Goal: Book appointment/travel/reservation

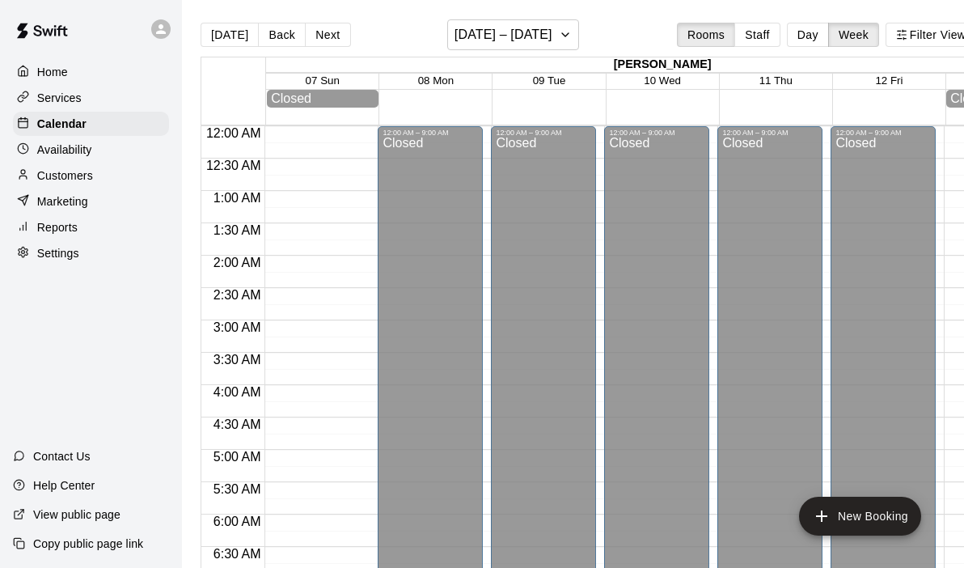
scroll to position [916, 0]
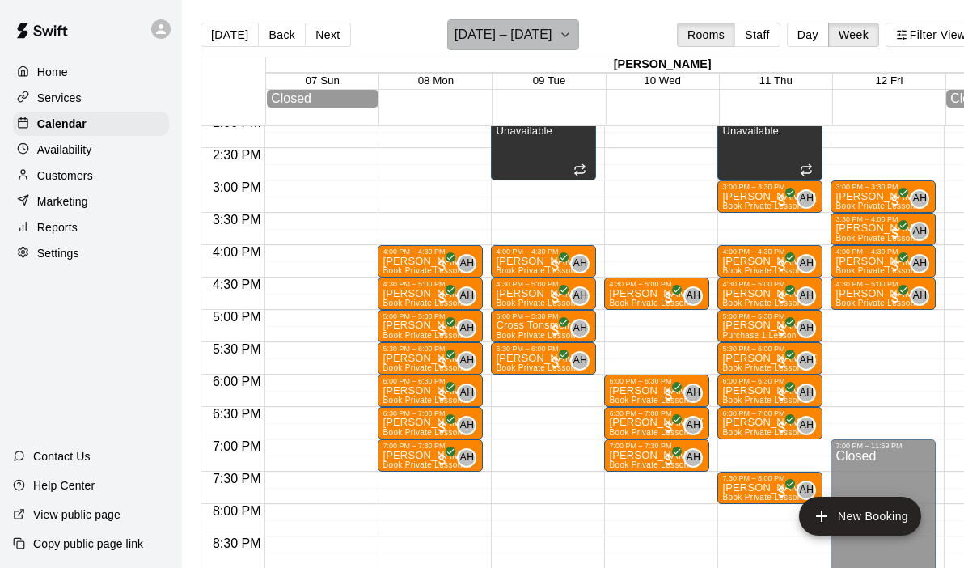
click at [572, 37] on icon "button" at bounding box center [565, 34] width 13 height 19
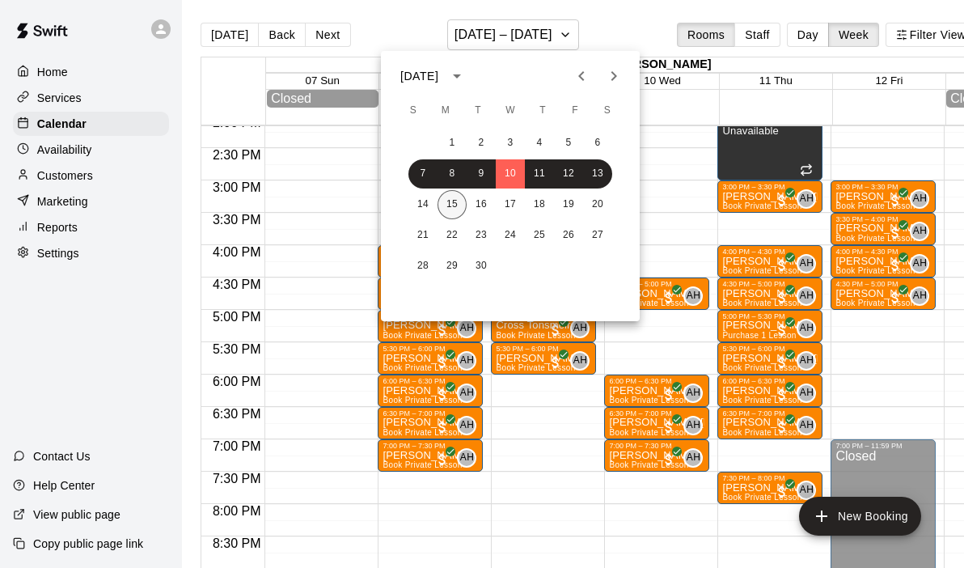
click at [459, 205] on button "15" at bounding box center [452, 204] width 29 height 29
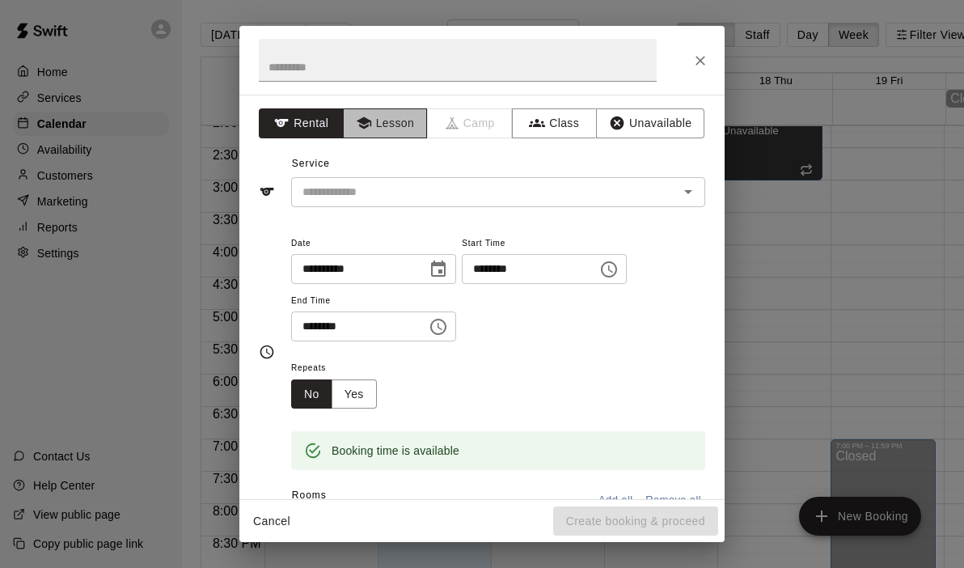
click at [389, 116] on button "Lesson" at bounding box center [385, 123] width 85 height 30
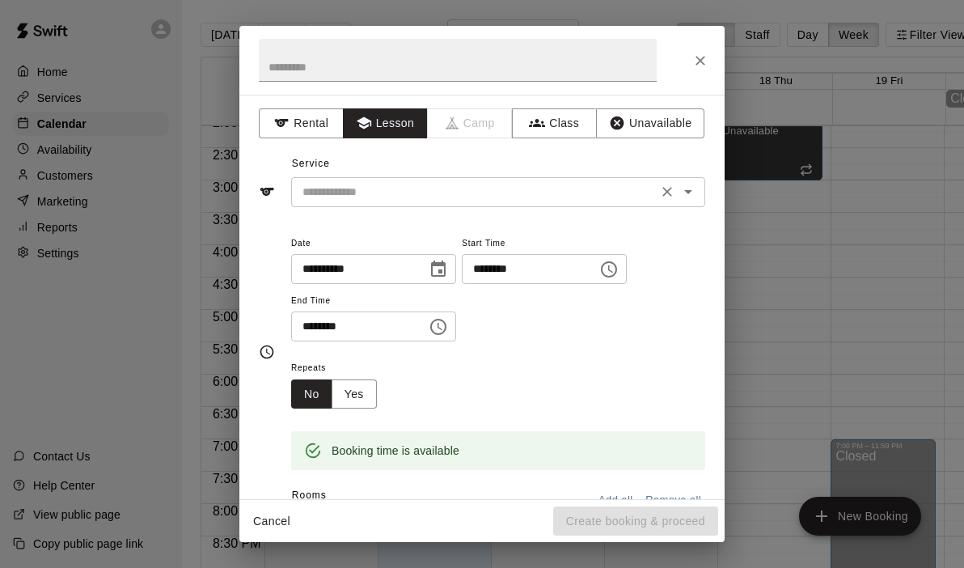
click at [686, 179] on div "​" at bounding box center [498, 192] width 414 height 30
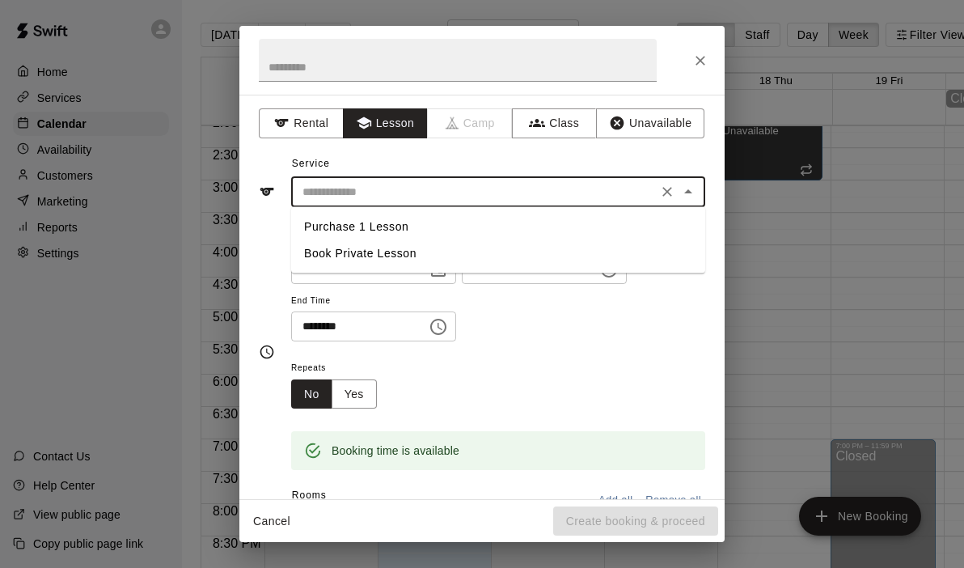
click at [332, 243] on li "Book Private Lesson" at bounding box center [498, 253] width 414 height 27
type input "**********"
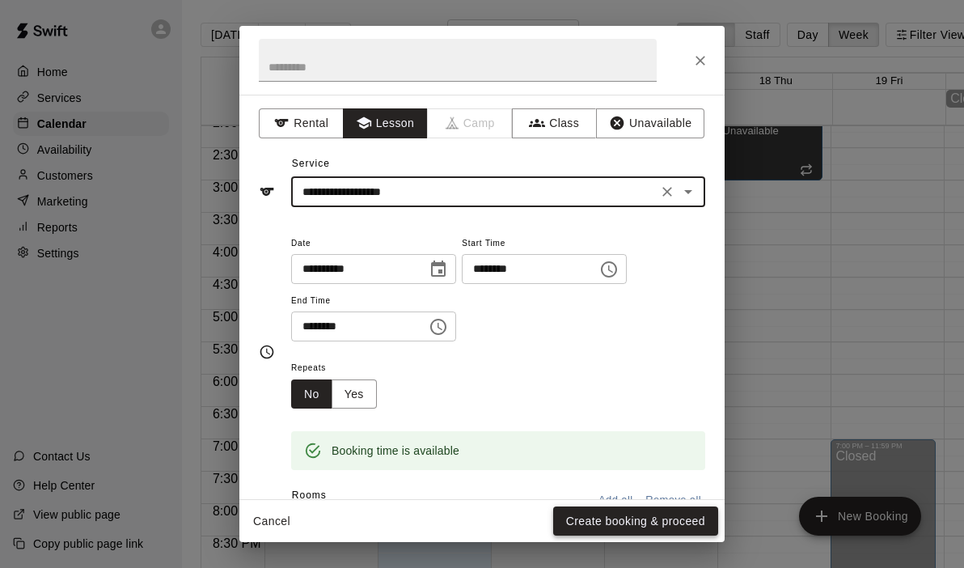
click at [632, 519] on button "Create booking & proceed" at bounding box center [635, 521] width 165 height 30
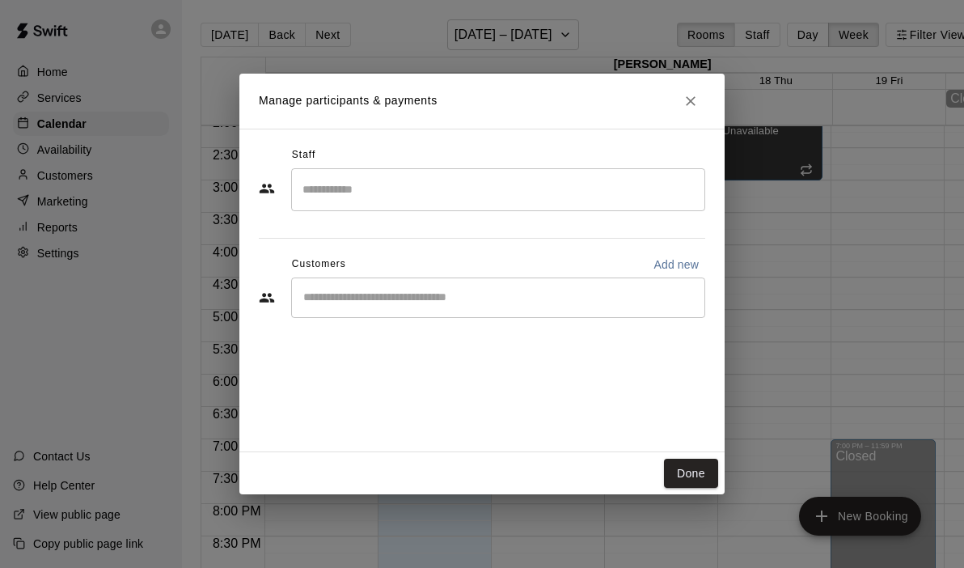
click at [391, 184] on input "Search staff" at bounding box center [498, 190] width 400 height 28
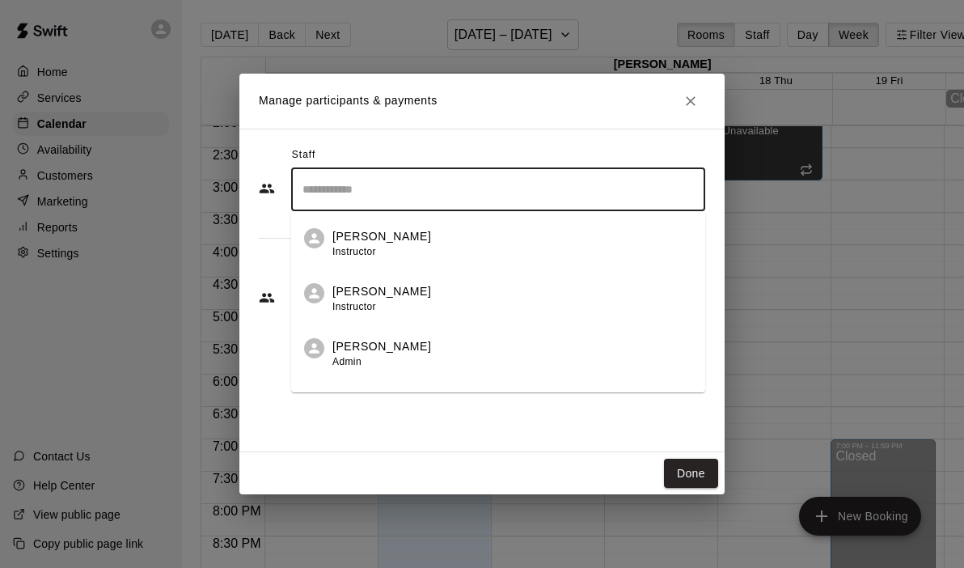
scroll to position [93, 0]
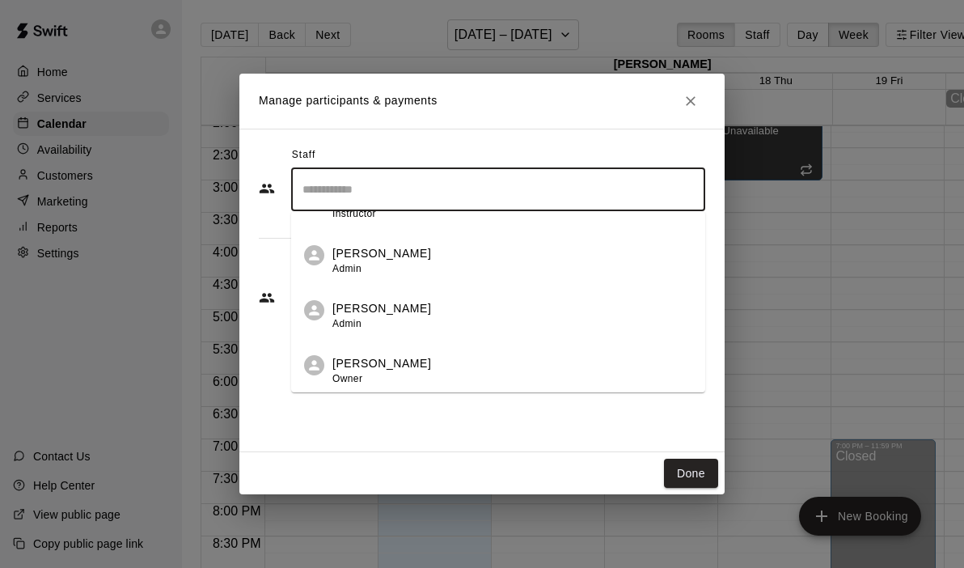
click at [356, 362] on p "[PERSON_NAME]" at bounding box center [381, 363] width 99 height 17
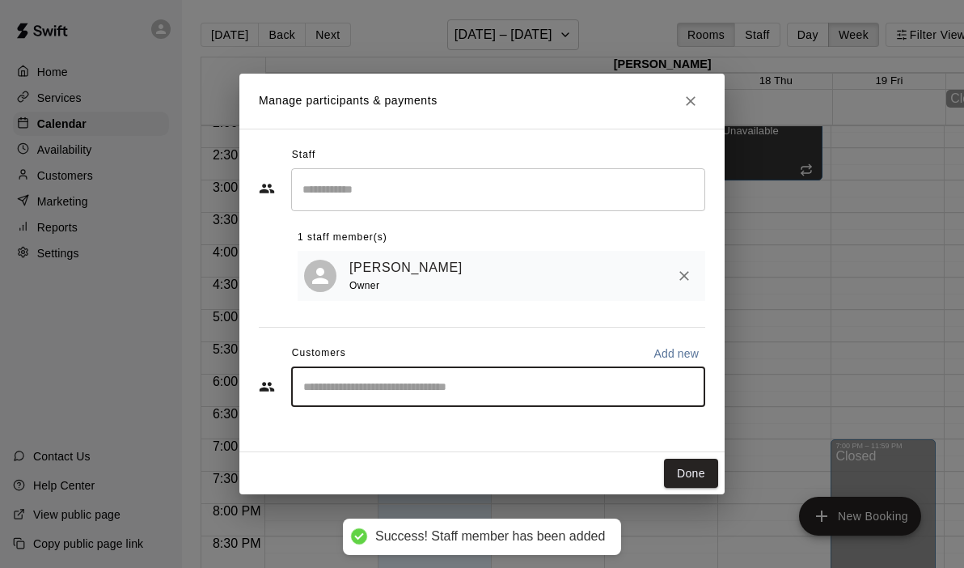
click at [345, 382] on input "Start typing to search customers..." at bounding box center [498, 387] width 400 height 16
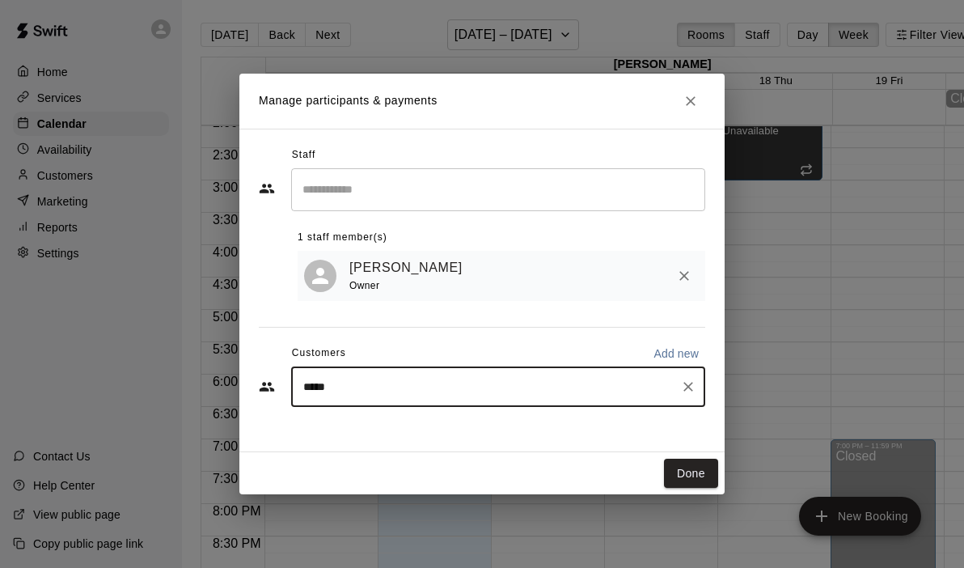
type input "******"
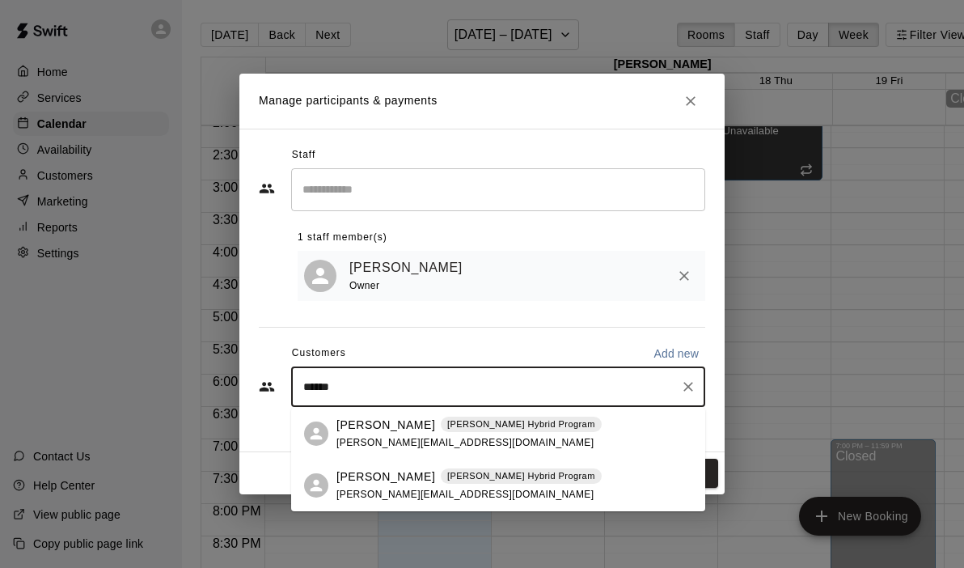
click at [372, 468] on p "[PERSON_NAME]" at bounding box center [385, 476] width 99 height 17
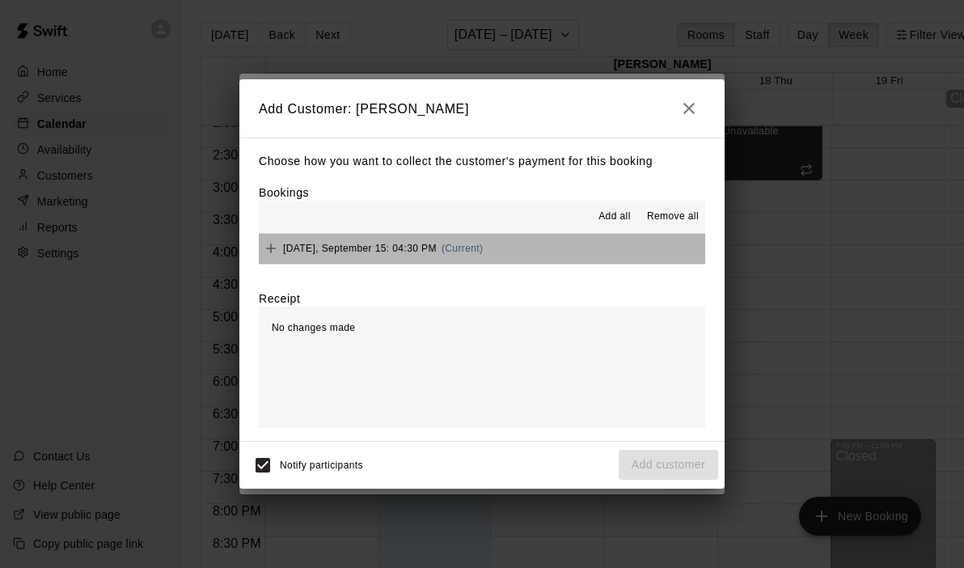
click at [523, 247] on button "[DATE], September 15: 04:30 PM (Current)" at bounding box center [482, 249] width 446 height 30
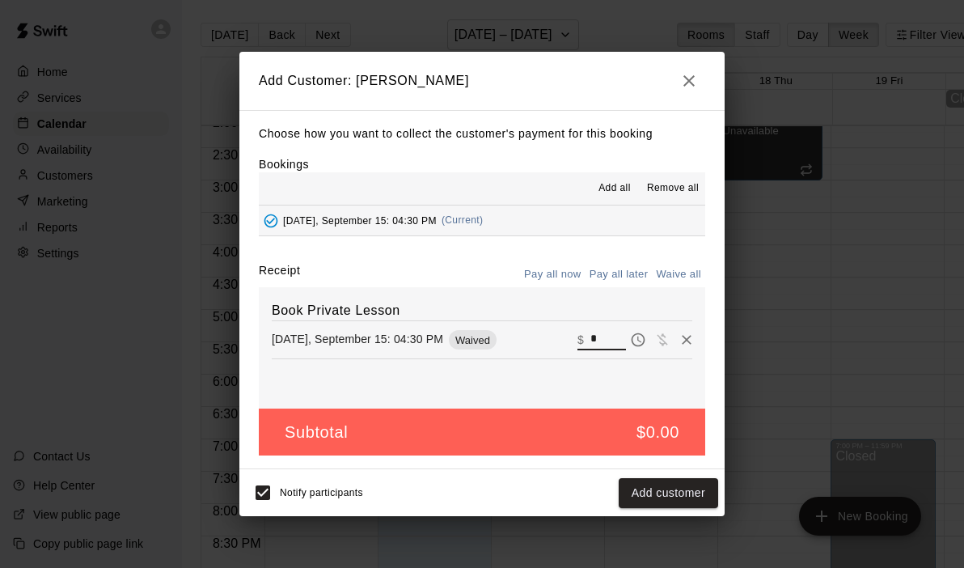
click at [607, 336] on input "*" at bounding box center [608, 339] width 36 height 21
type input "***"
click at [667, 484] on button "Checkout" at bounding box center [680, 493] width 76 height 30
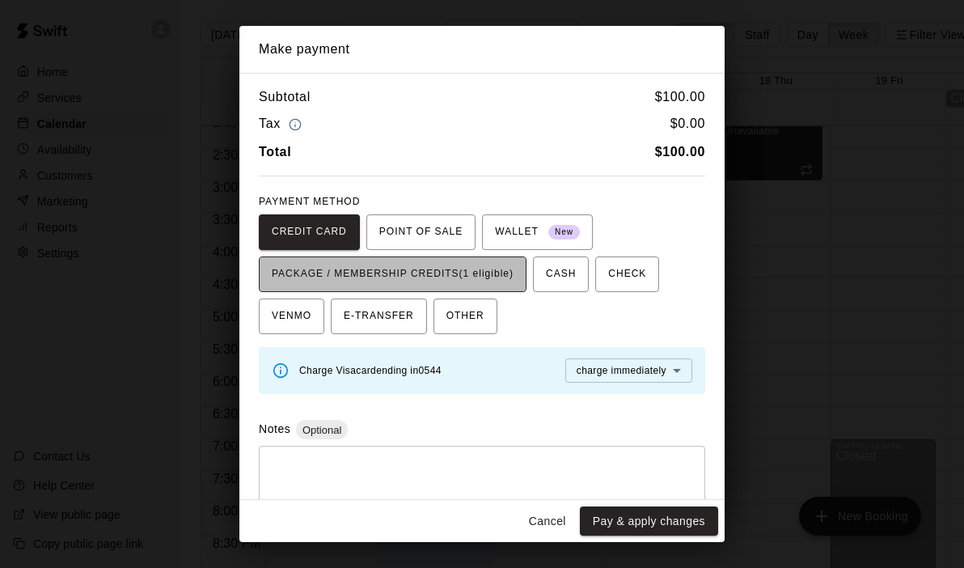
click at [501, 275] on span "PACKAGE / MEMBERSHIP CREDITS (1 eligible)" at bounding box center [393, 274] width 242 height 26
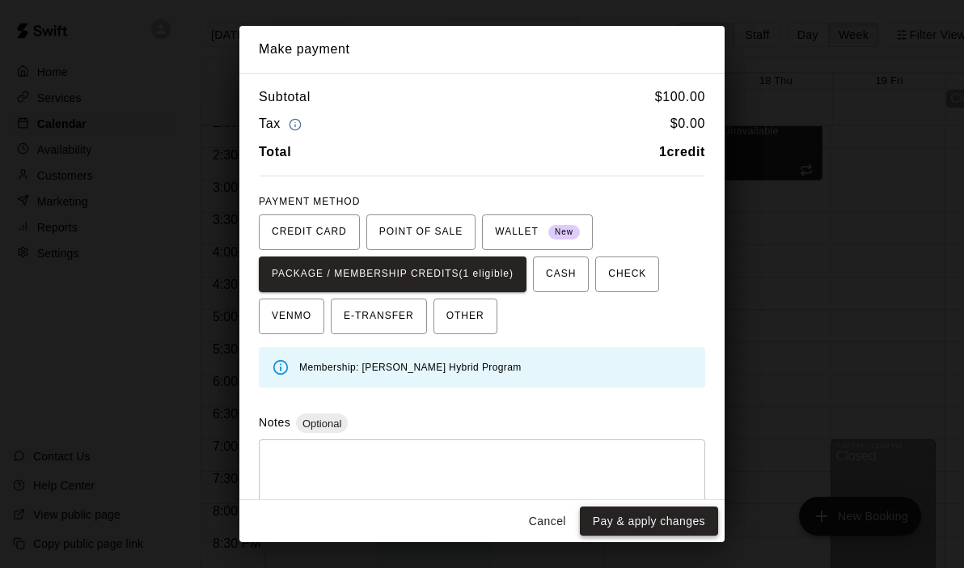
click at [628, 522] on button "Pay & apply changes" at bounding box center [649, 521] width 138 height 30
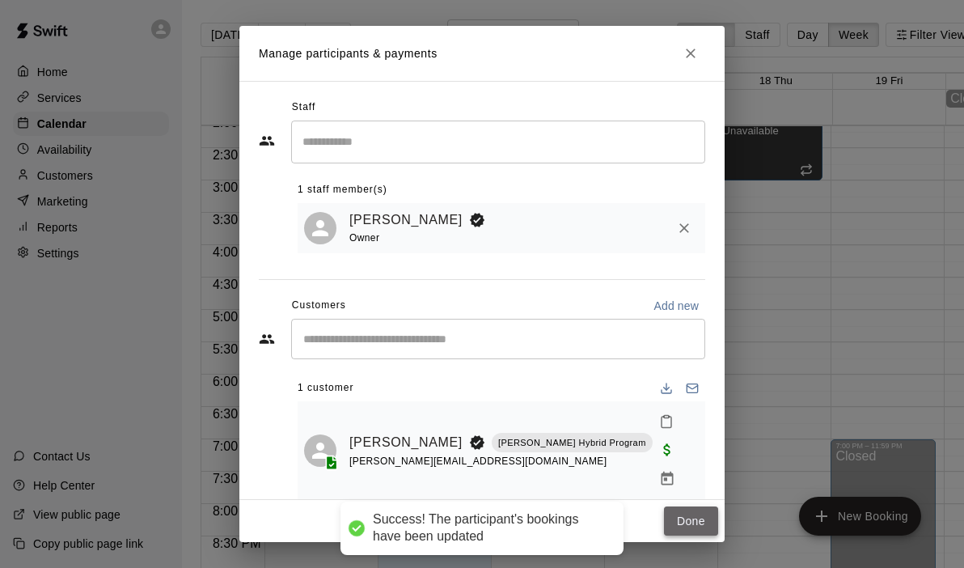
click at [694, 513] on button "Done" at bounding box center [691, 521] width 54 height 30
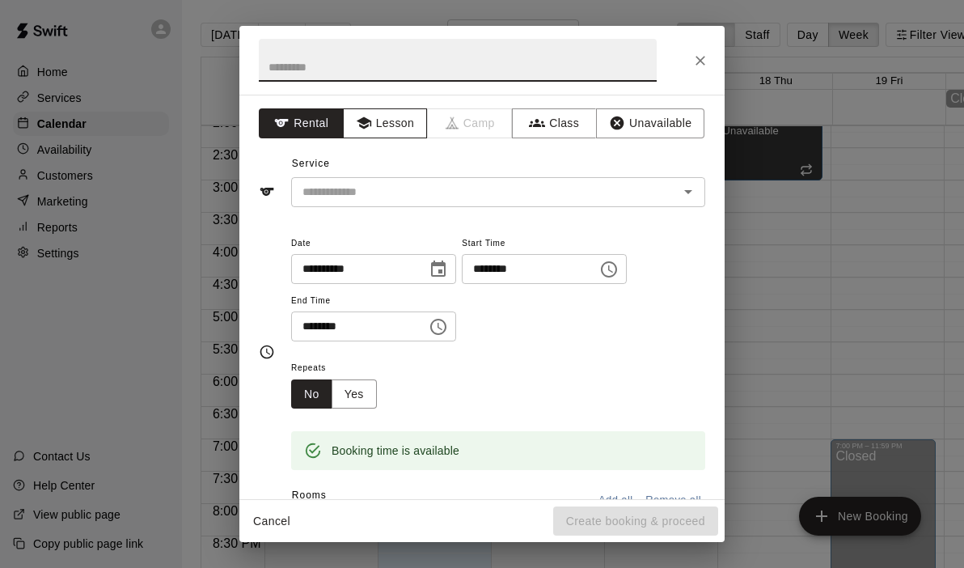
click at [395, 132] on button "Lesson" at bounding box center [385, 123] width 85 height 30
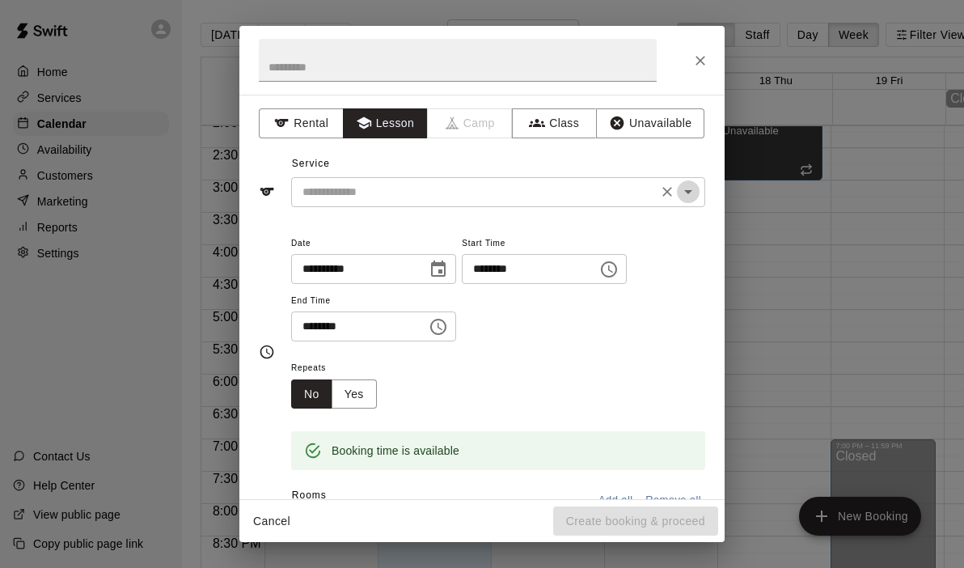
click at [692, 197] on icon "Open" at bounding box center [688, 191] width 19 height 19
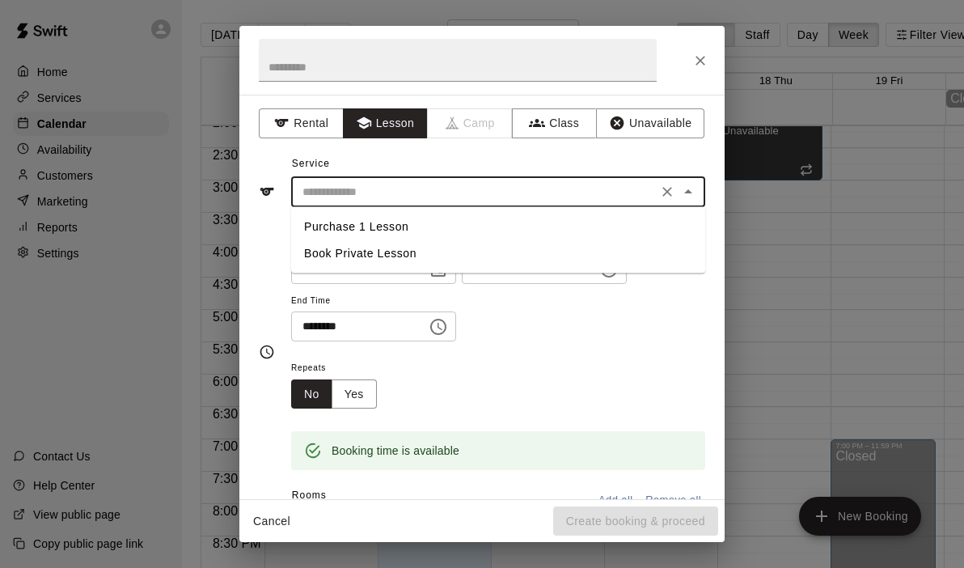
click at [363, 254] on li "Book Private Lesson" at bounding box center [498, 253] width 414 height 27
type input "**********"
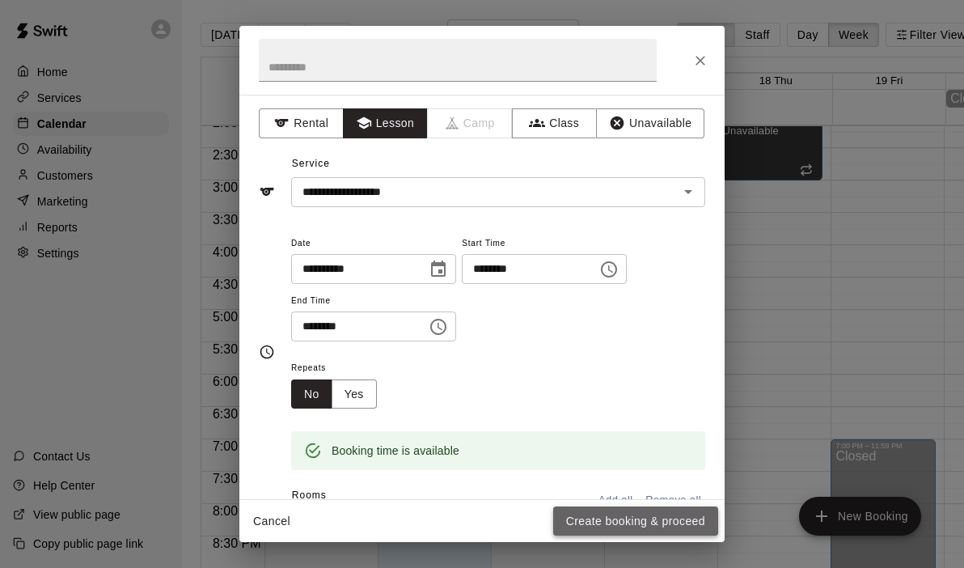
click at [595, 527] on button "Create booking & proceed" at bounding box center [635, 521] width 165 height 30
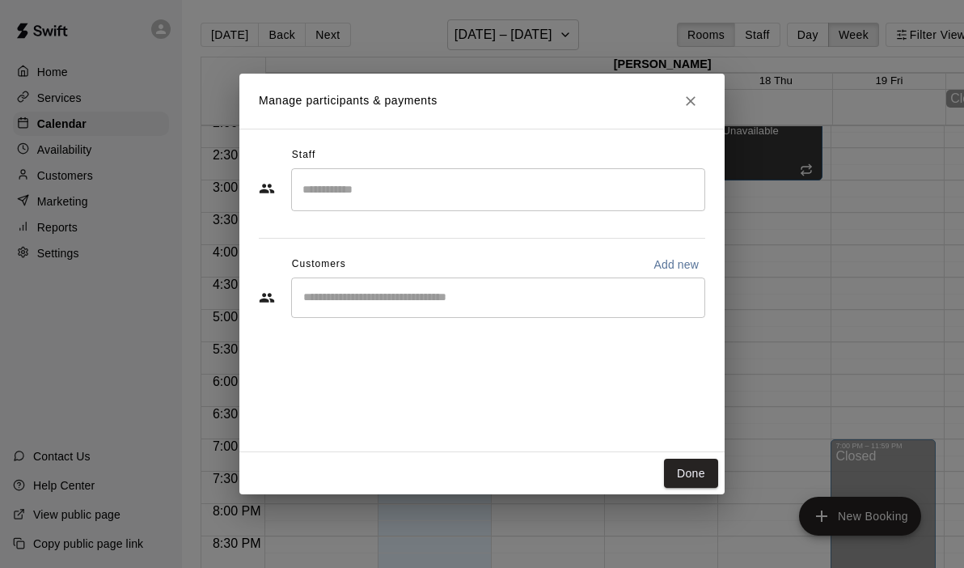
click at [503, 177] on input "Search staff" at bounding box center [498, 190] width 400 height 28
click at [484, 193] on input "Search staff" at bounding box center [498, 190] width 400 height 28
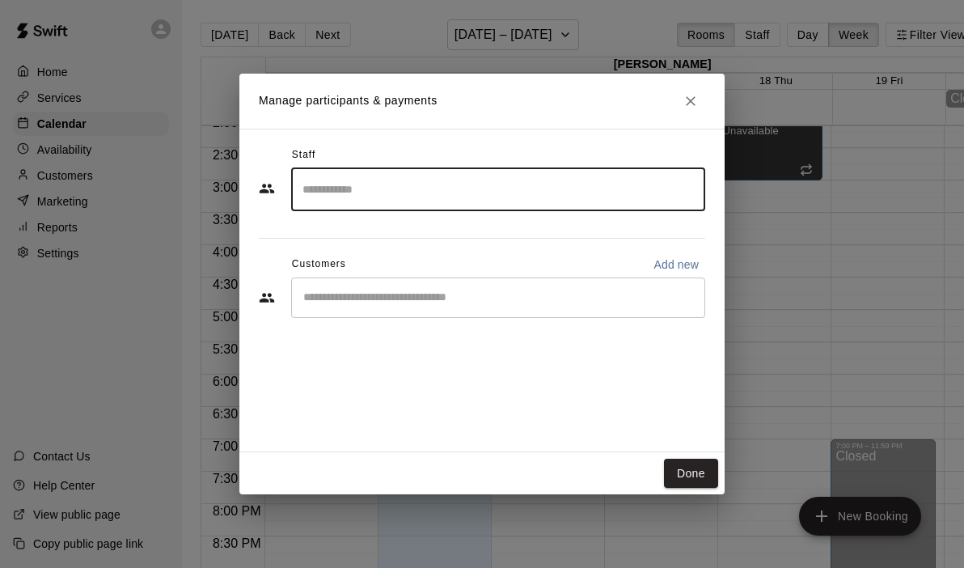
type input "*"
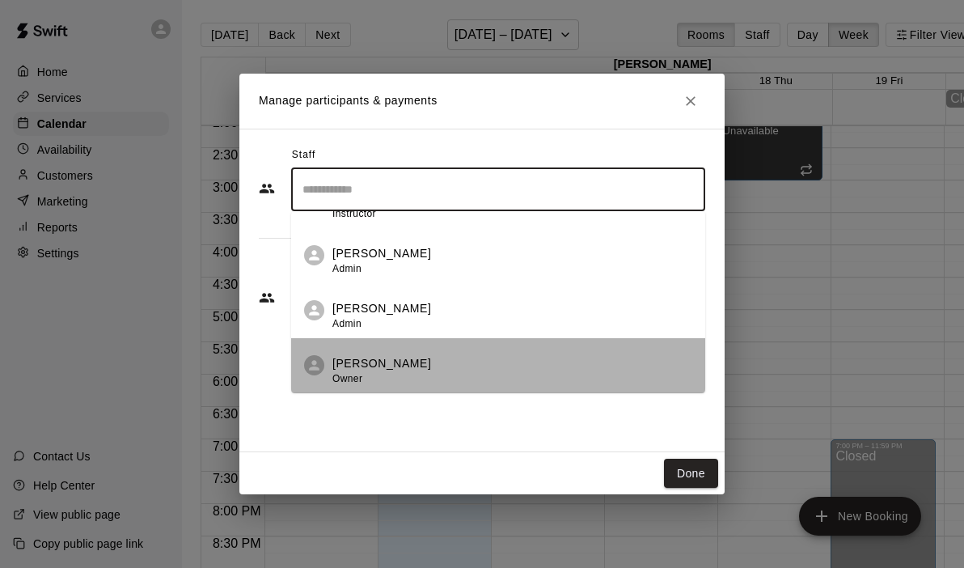
click at [391, 365] on p "[PERSON_NAME]" at bounding box center [381, 363] width 99 height 17
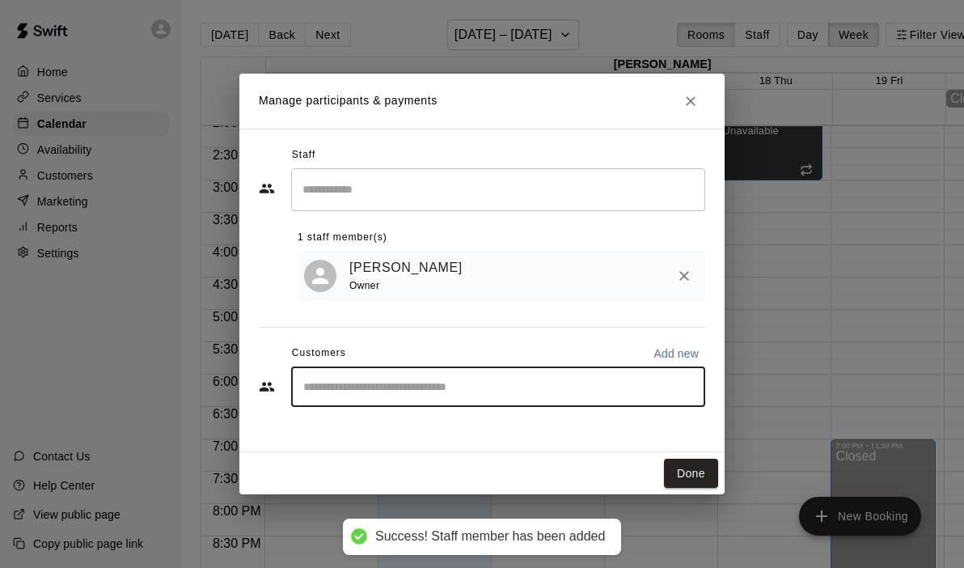
click at [321, 384] on input "Start typing to search customers..." at bounding box center [498, 387] width 400 height 16
type input "*****"
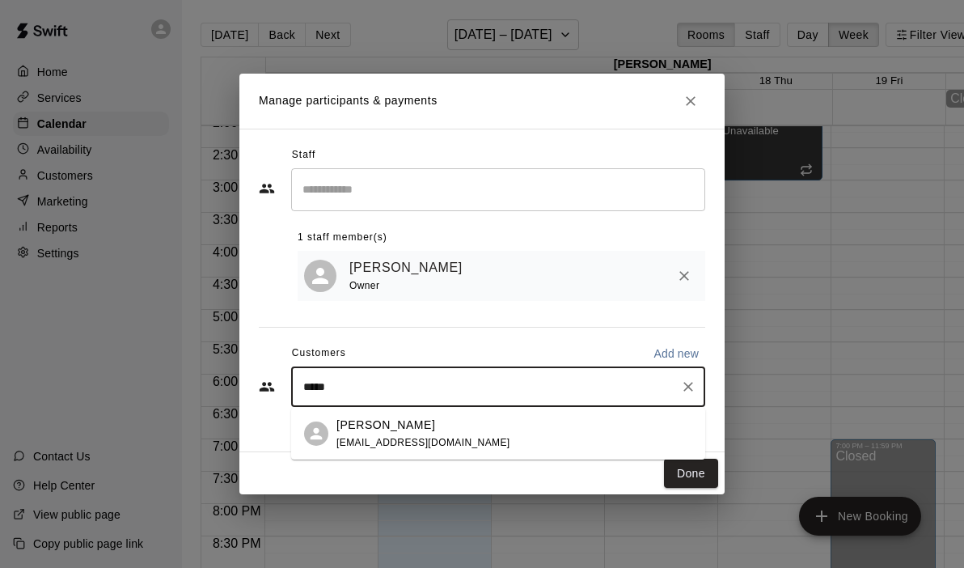
click at [340, 426] on p "[PERSON_NAME]" at bounding box center [385, 425] width 99 height 17
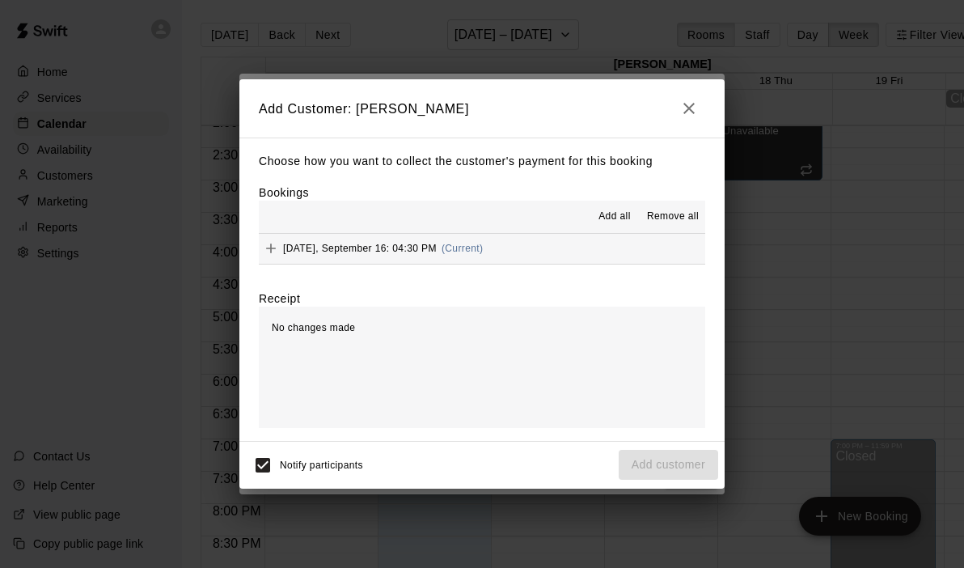
click at [508, 258] on button "[DATE], September 16: 04:30 PM (Current)" at bounding box center [482, 249] width 446 height 30
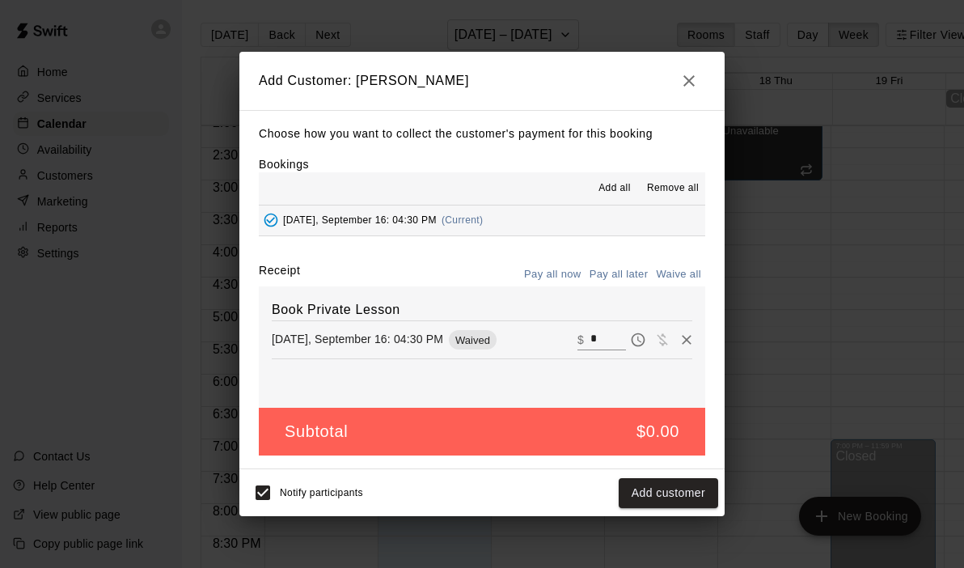
click at [563, 252] on div "Choose how you want to collect the customer's payment for this booking Bookings…" at bounding box center [481, 290] width 485 height 360
click at [612, 344] on input "*" at bounding box center [608, 339] width 36 height 21
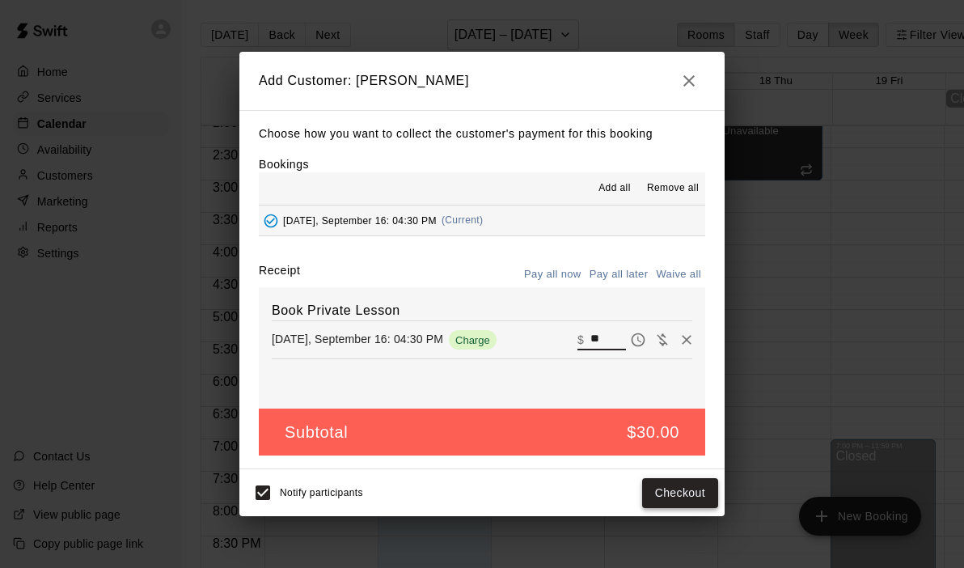
type input "**"
click at [689, 499] on button "Checkout" at bounding box center [680, 493] width 76 height 30
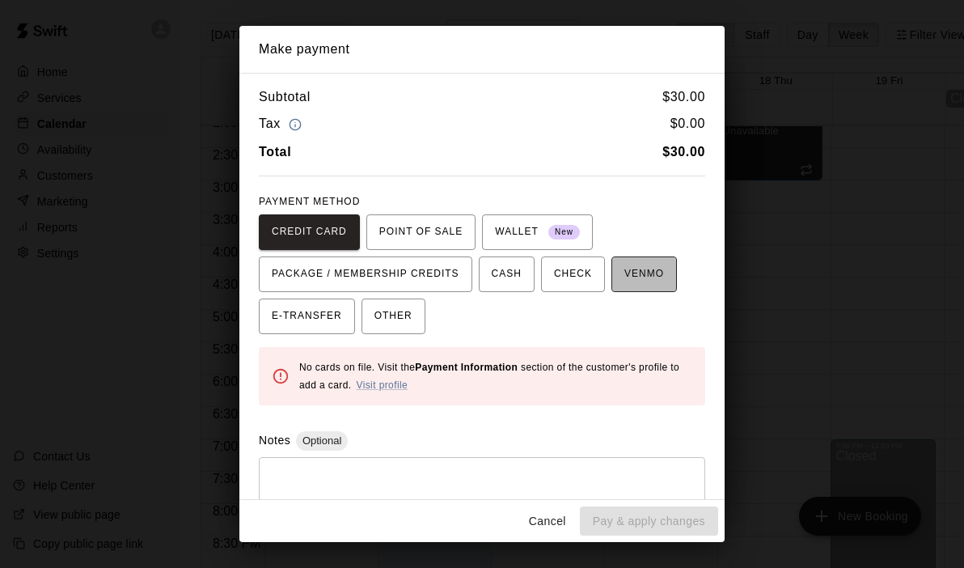
click at [627, 275] on span "VENMO" at bounding box center [644, 274] width 40 height 26
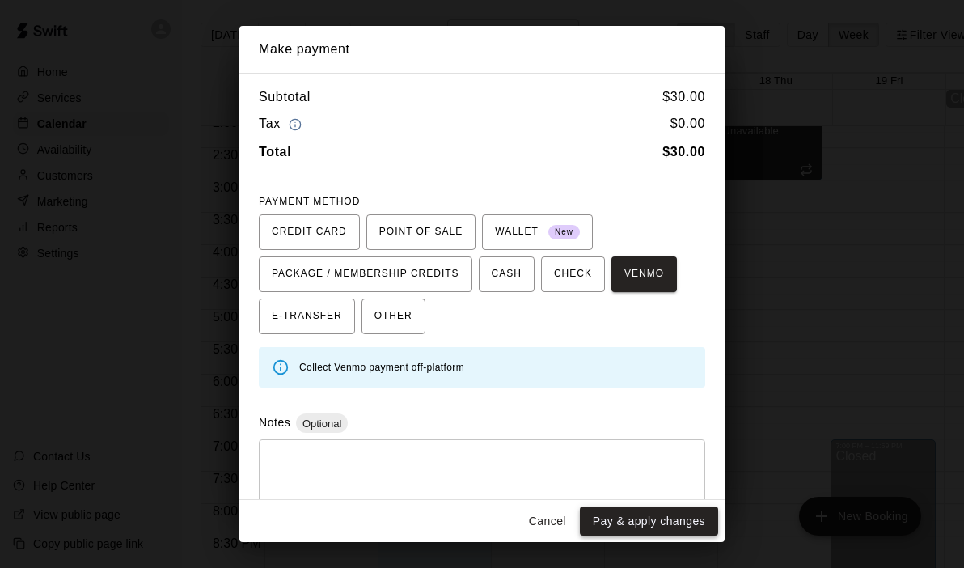
click at [628, 528] on button "Pay & apply changes" at bounding box center [649, 521] width 138 height 30
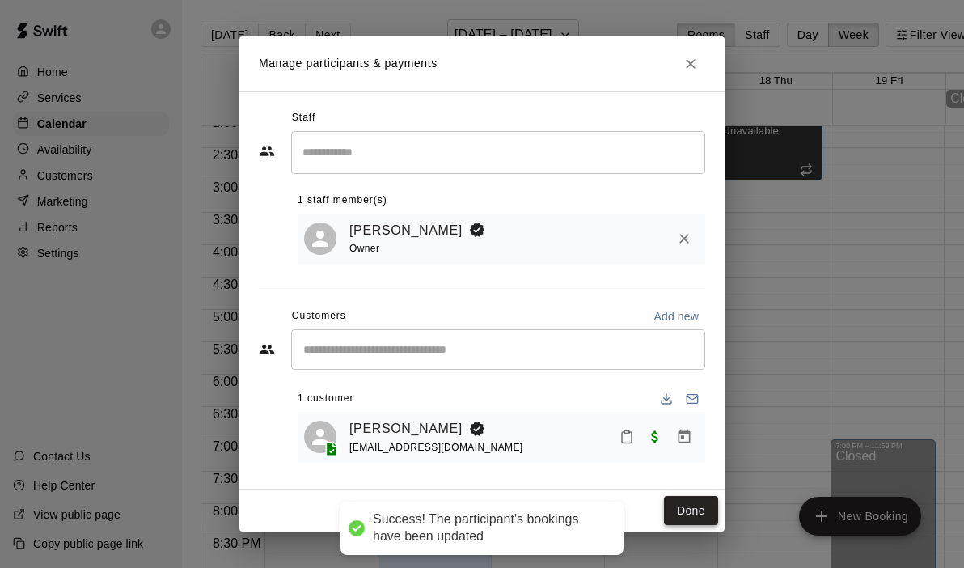
click at [688, 507] on button "Done" at bounding box center [691, 511] width 54 height 30
